Goal: Obtain resource: Download file/media

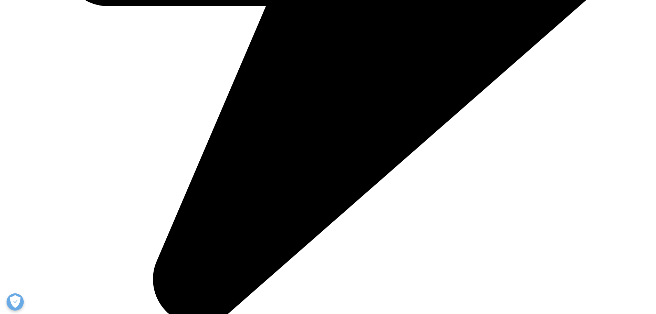
scroll to position [585, 0]
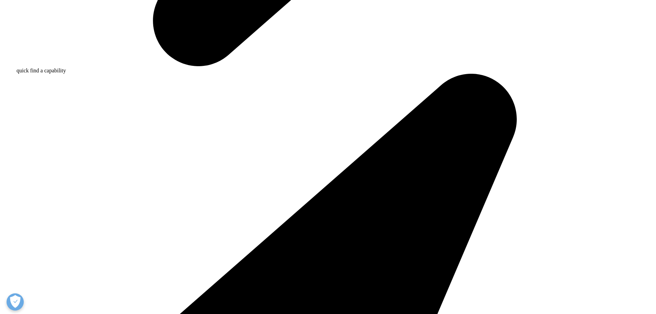
scroll to position [933, 0]
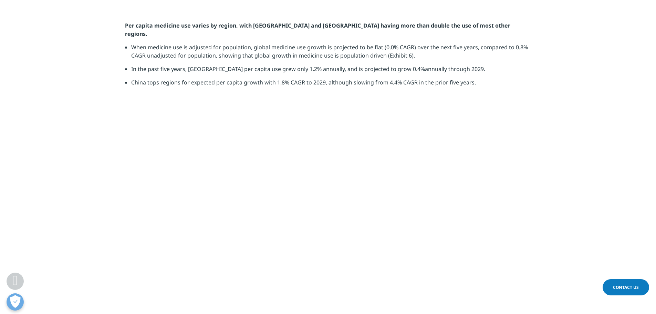
scroll to position [1076, 0]
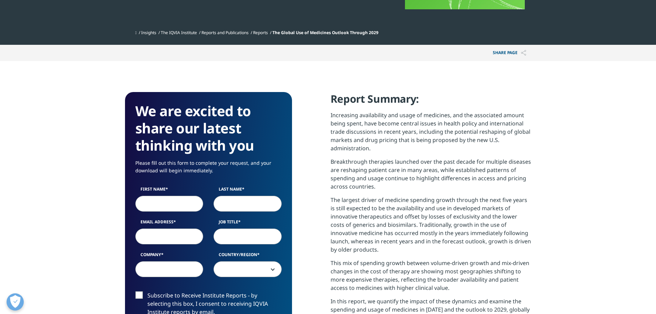
scroll to position [213, 0]
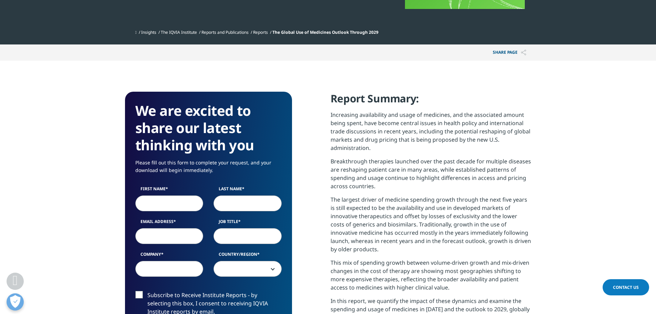
click at [163, 200] on input "First Name" at bounding box center [169, 203] width 68 height 16
type input "[PERSON_NAME]"
click at [268, 197] on input "Last Name" at bounding box center [247, 203] width 68 height 16
type input "[PERSON_NAME]"
click at [179, 240] on input "Email Address" at bounding box center [169, 236] width 68 height 16
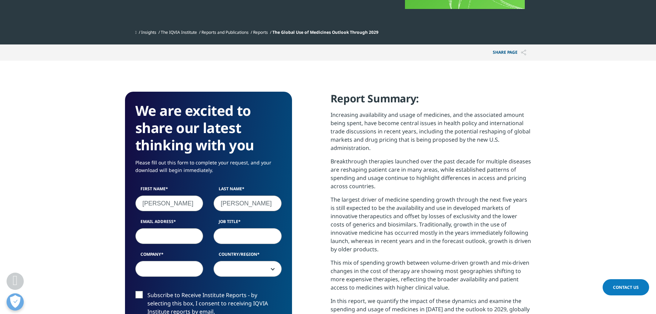
type input "[EMAIL_ADDRESS][DOMAIN_NAME]"
click at [237, 237] on input "Job Title" at bounding box center [247, 236] width 68 height 16
type input "Market Research Analyst"
click at [146, 267] on input "Company" at bounding box center [169, 269] width 68 height 16
type input "Actalent"
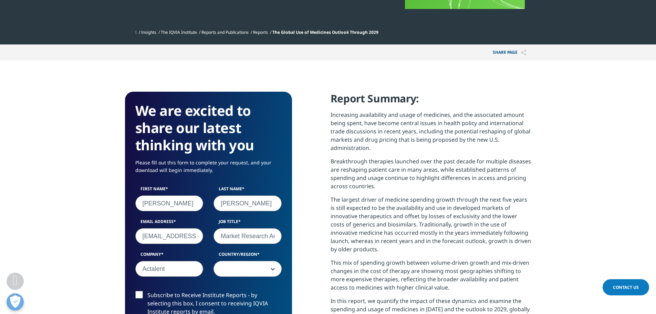
click at [227, 270] on span at bounding box center [247, 269] width 67 height 16
select select "[GEOGRAPHIC_DATA]"
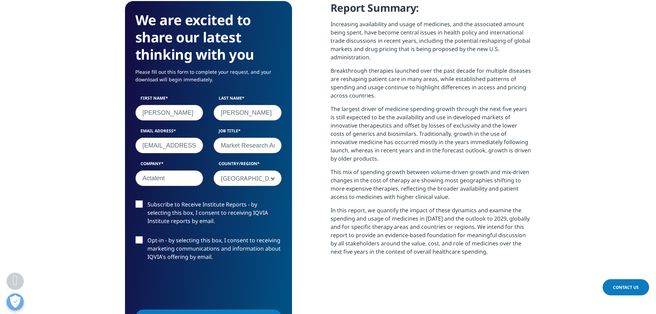
scroll to position [316, 0]
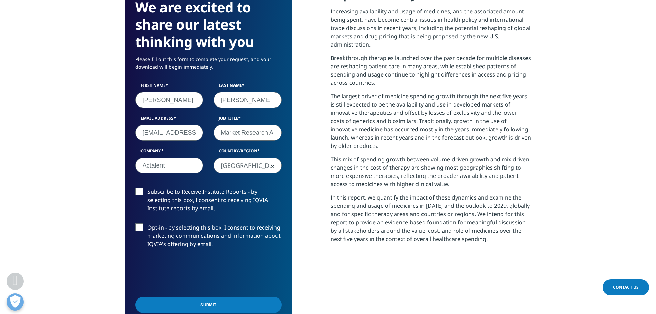
click at [146, 197] on label "Subscribe to Receive Institute Reports - by selecting this box, I consent to re…" at bounding box center [208, 201] width 146 height 29
click at [147, 187] on input "Subscribe to Receive Institute Reports - by selecting this box, I consent to re…" at bounding box center [147, 187] width 0 height 0
click at [146, 180] on div "First Name [PERSON_NAME] Last Name [PERSON_NAME] Email Address [EMAIL_ADDRESS][…" at bounding box center [208, 131] width 157 height 98
click at [146, 194] on label "Subscribe to Receive Institute Reports - by selecting this box, I consent to re…" at bounding box center [208, 201] width 146 height 29
click at [147, 187] on input "Subscribe to Receive Institute Reports - by selecting this box, I consent to re…" at bounding box center [147, 187] width 0 height 0
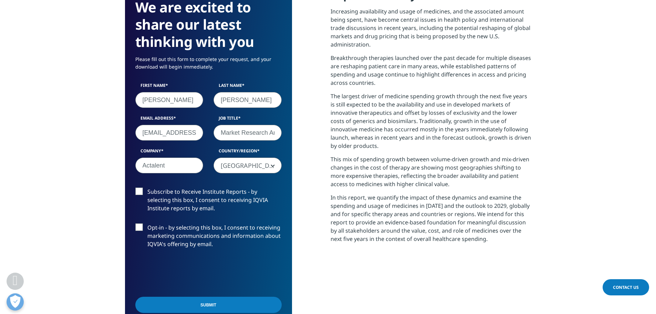
click at [140, 193] on label "Subscribe to Receive Institute Reports - by selecting this box, I consent to re…" at bounding box center [208, 201] width 146 height 29
click at [147, 187] on input "Subscribe to Receive Institute Reports - by selecting this box, I consent to re…" at bounding box center [147, 187] width 0 height 0
click at [158, 191] on label "Subscribe to Receive Institute Reports - by selecting this box, I consent to re…" at bounding box center [208, 201] width 146 height 29
click at [147, 187] on input "Subscribe to Receive Institute Reports - by selecting this box, I consent to re…" at bounding box center [147, 187] width 0 height 0
click at [161, 301] on input "Submit" at bounding box center [208, 304] width 146 height 16
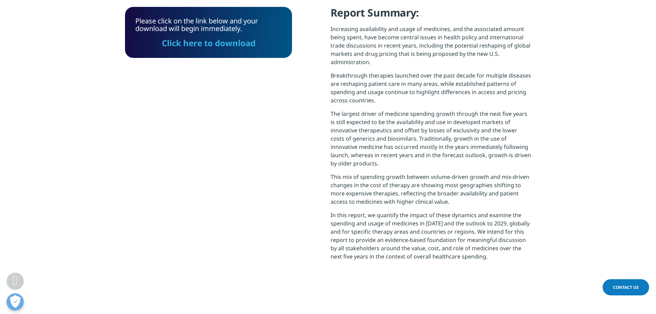
scroll to position [281, 0]
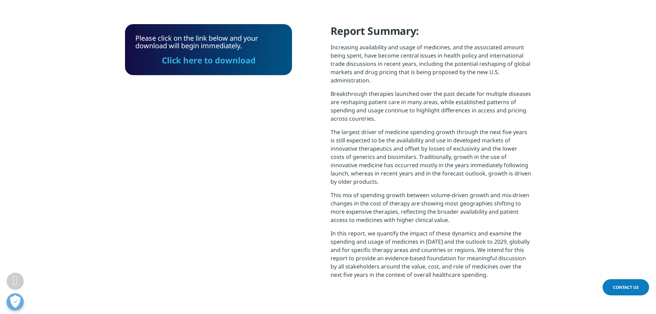
click at [220, 60] on link "Click here to download" at bounding box center [208, 59] width 94 height 11
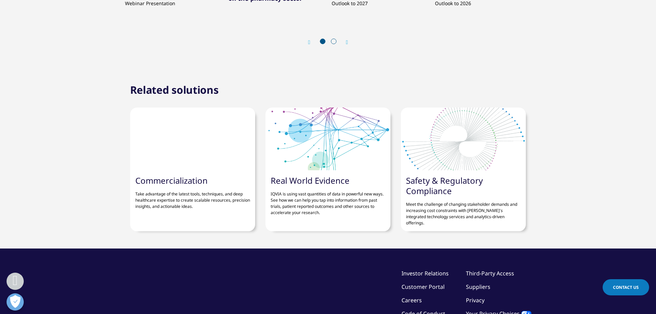
scroll to position [2238, 0]
